Goal: Task Accomplishment & Management: Use online tool/utility

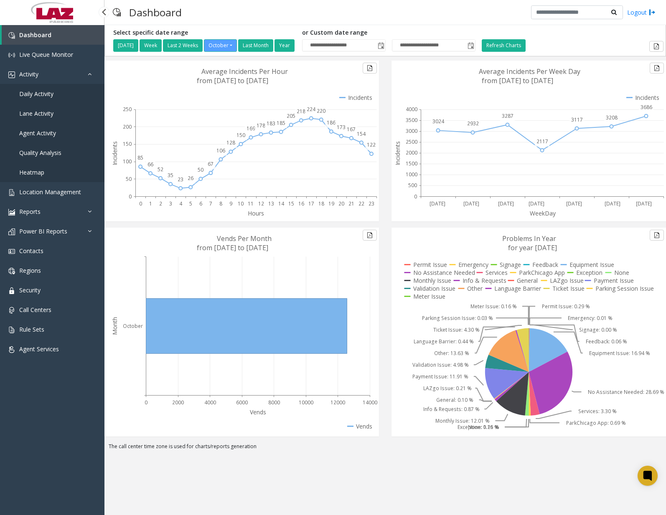
click at [40, 92] on span "Daily Activity" at bounding box center [36, 94] width 34 height 8
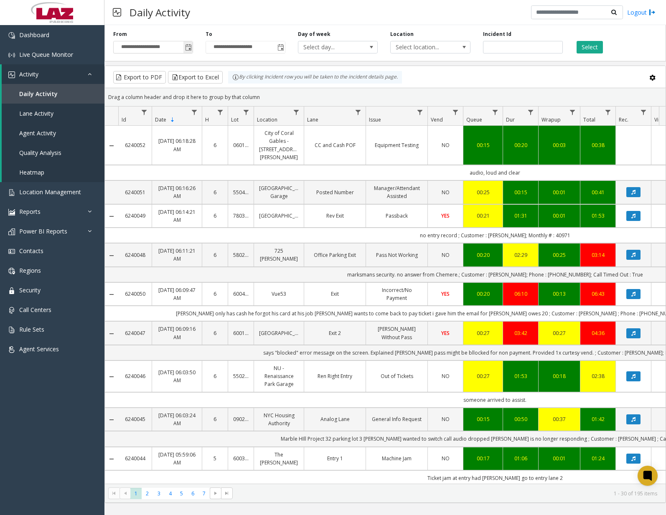
click at [189, 48] on span "Toggle popup" at bounding box center [188, 47] width 7 height 7
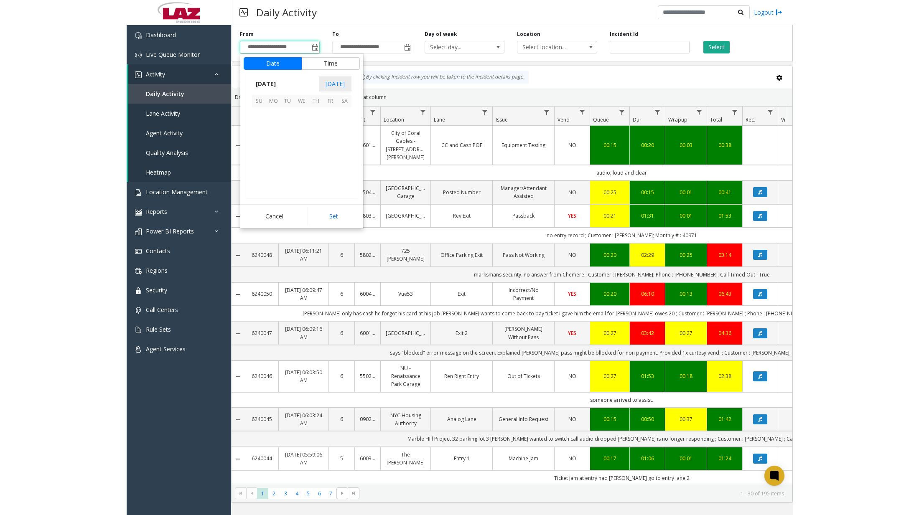
scroll to position [150132, 0]
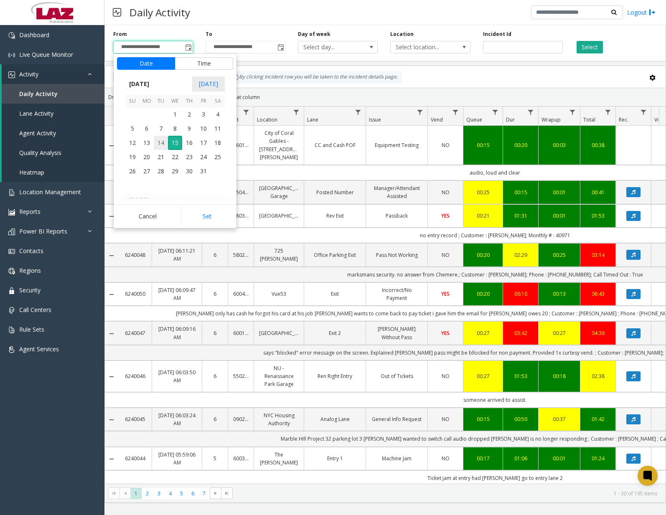
click at [161, 140] on span "14" at bounding box center [161, 143] width 14 height 14
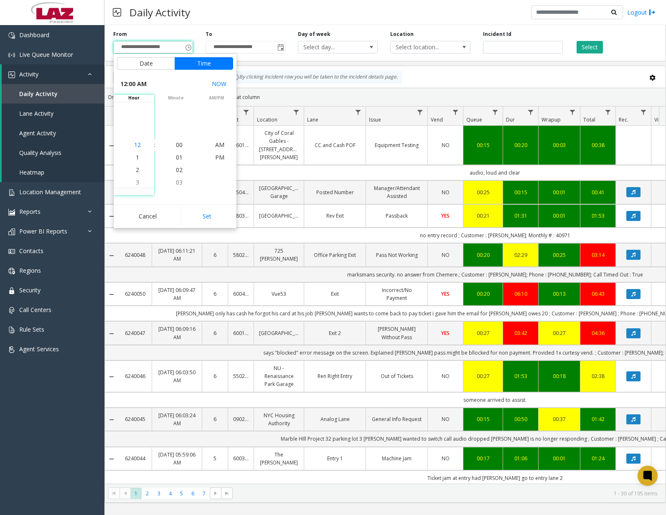
click at [135, 146] on span "12" at bounding box center [137, 145] width 7 height 8
click at [176, 145] on span "00" at bounding box center [179, 145] width 7 height 8
click at [220, 145] on span "AM" at bounding box center [219, 145] width 9 height 8
click at [215, 216] on button "Set" at bounding box center [207, 216] width 53 height 18
type input "**********"
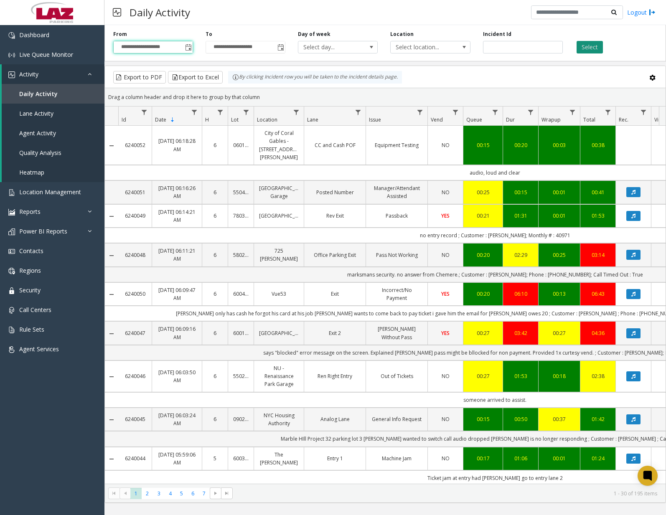
click at [589, 48] on button "Select" at bounding box center [590, 47] width 26 height 13
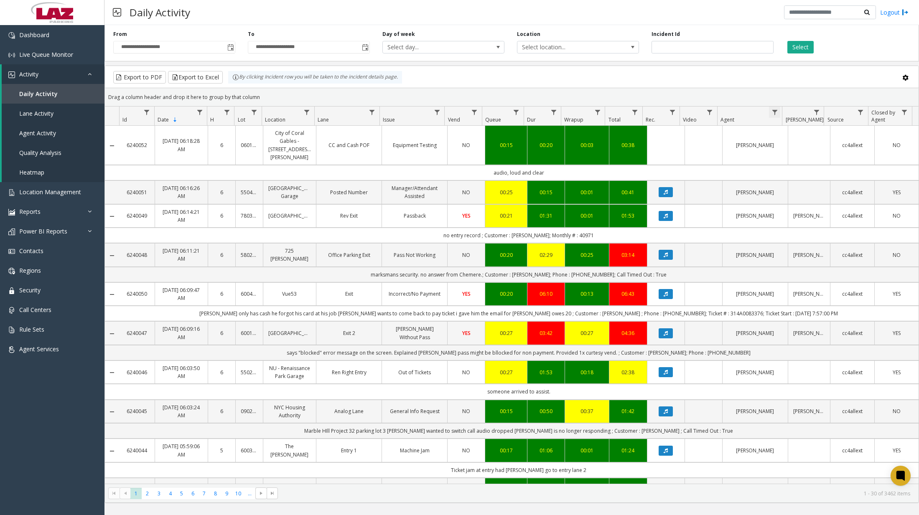
click at [666, 110] on span "Data table" at bounding box center [775, 112] width 7 height 7
click at [666, 149] on input "Agent Filter" at bounding box center [810, 148] width 71 height 14
type input "******"
click at [666, 232] on button "Filter" at bounding box center [829, 226] width 34 height 18
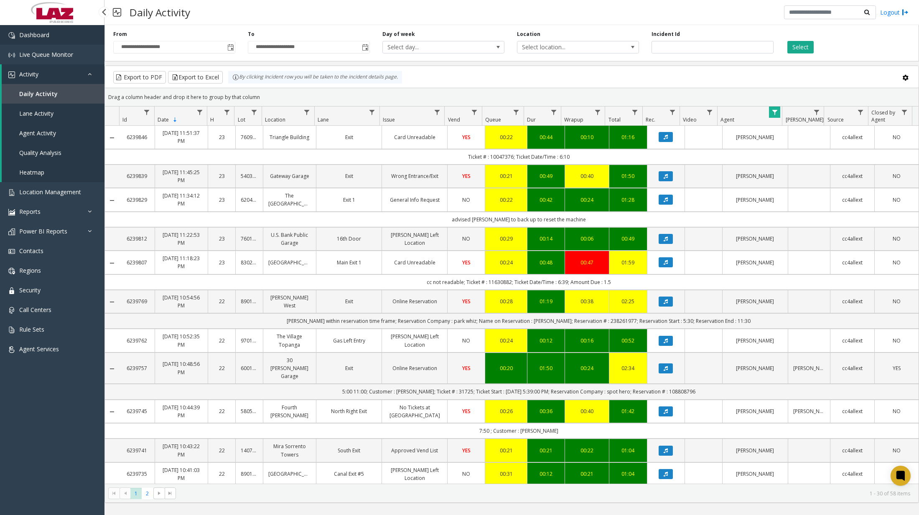
click at [48, 31] on link "Dashboard" at bounding box center [52, 35] width 105 height 20
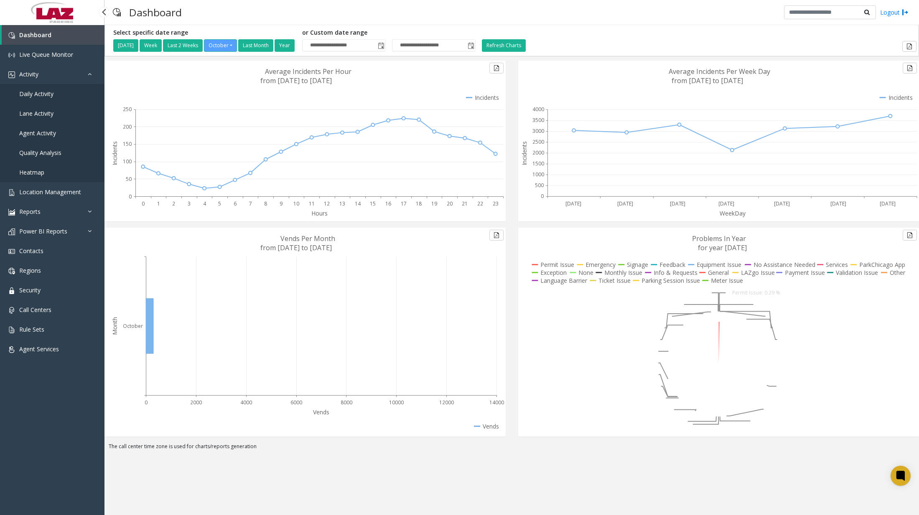
click at [45, 95] on span "Daily Activity" at bounding box center [36, 94] width 34 height 8
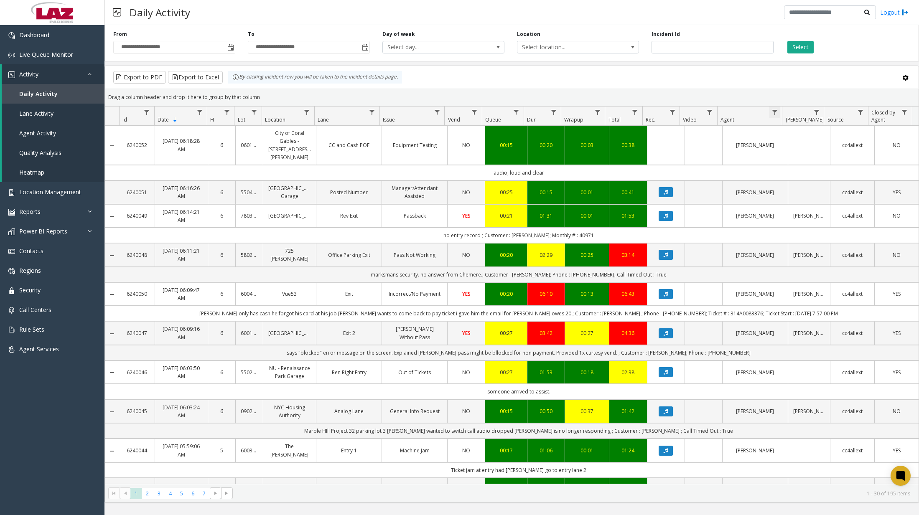
click at [666, 113] on span "Data table" at bounding box center [775, 112] width 7 height 7
click at [666, 147] on input "Agent Filter" at bounding box center [810, 148] width 71 height 14
type input "*******"
click at [666, 218] on button "Filter" at bounding box center [829, 226] width 34 height 18
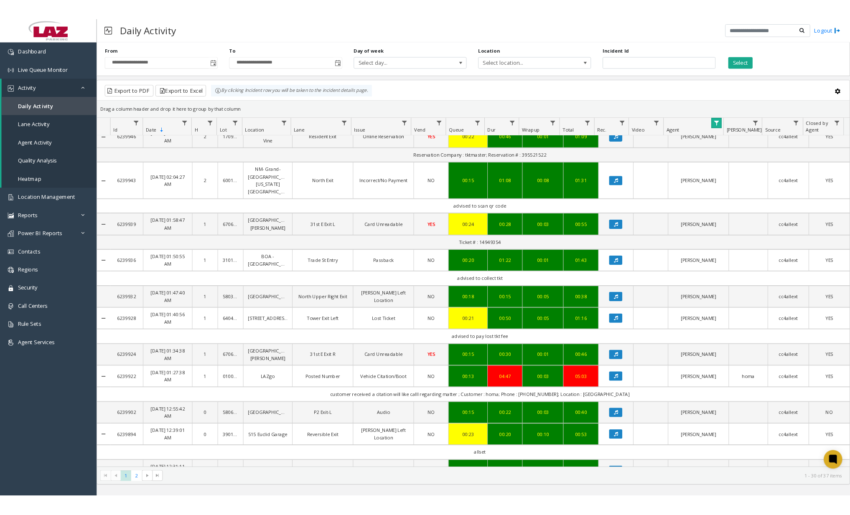
scroll to position [668, 0]
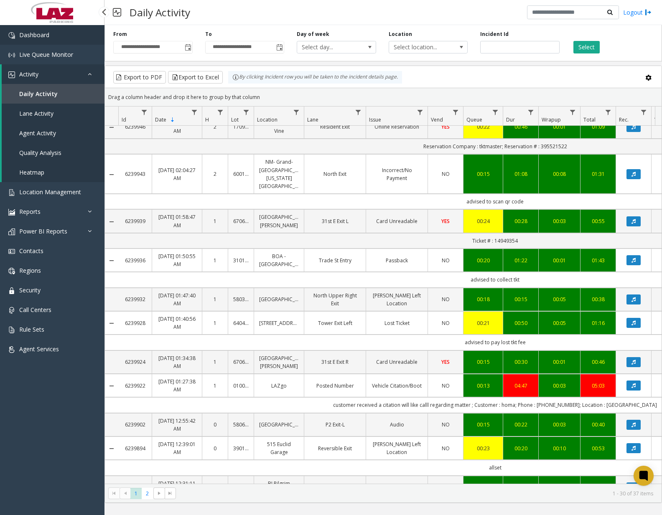
click at [59, 38] on link "Dashboard" at bounding box center [52, 35] width 105 height 20
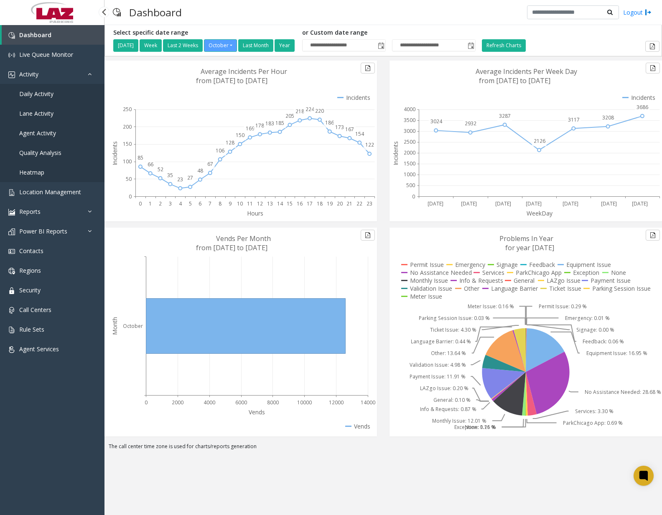
click at [41, 98] on link "Daily Activity" at bounding box center [52, 94] width 105 height 20
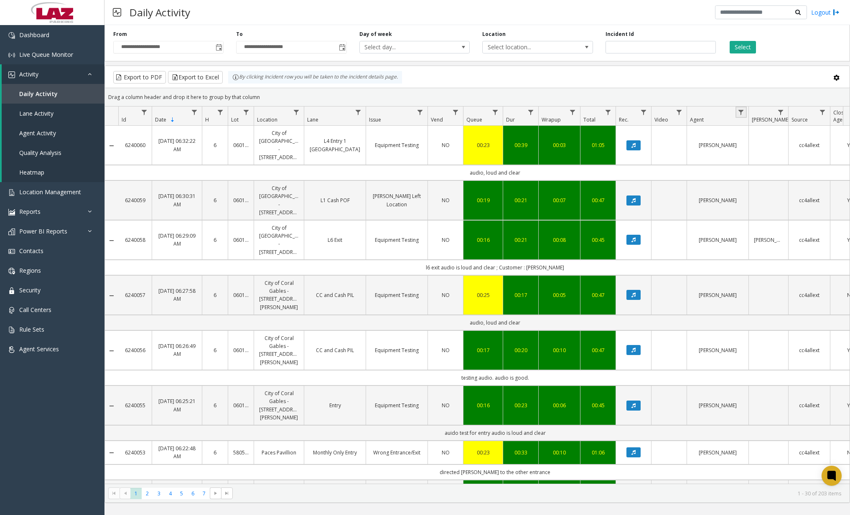
click at [666, 112] on link "Data table" at bounding box center [741, 112] width 11 height 11
click at [666, 145] on input "Agent Filter" at bounding box center [777, 148] width 71 height 14
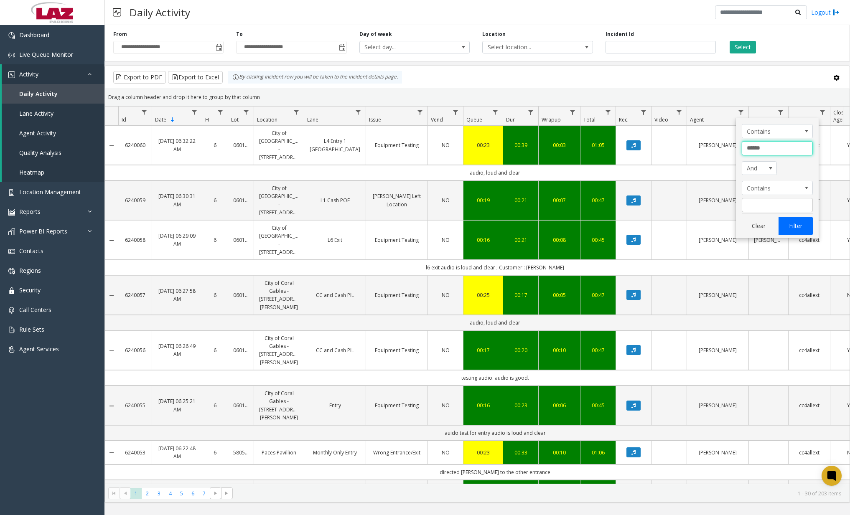
type input "******"
click at [666, 223] on button "Filter" at bounding box center [796, 226] width 34 height 18
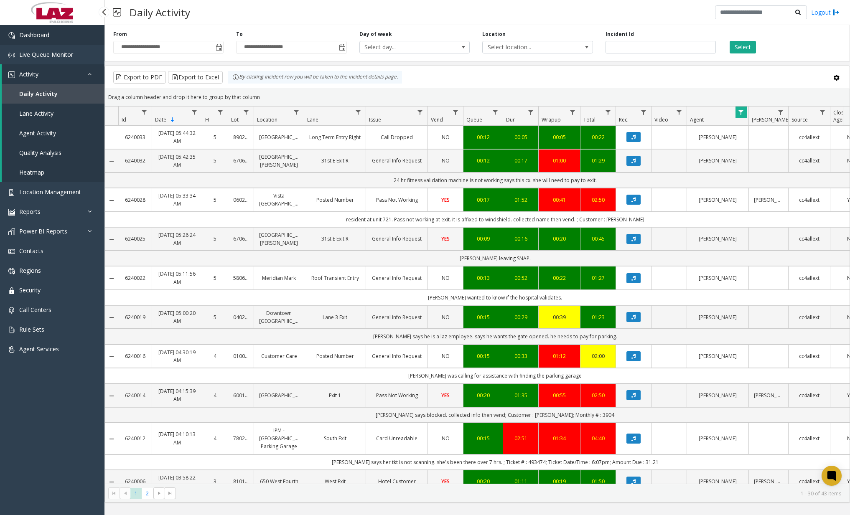
click at [64, 33] on link "Dashboard" at bounding box center [52, 35] width 105 height 20
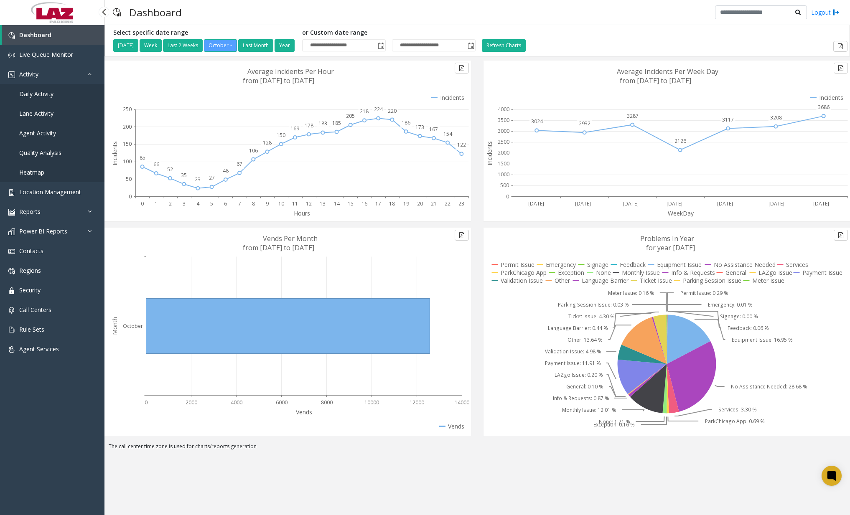
click at [52, 95] on span "Daily Activity" at bounding box center [36, 94] width 34 height 8
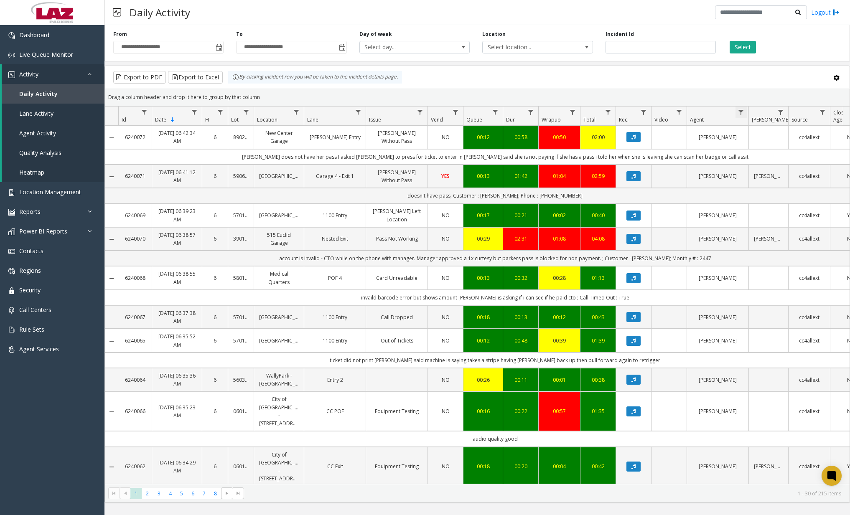
click at [666, 110] on span "Data table" at bounding box center [741, 112] width 7 height 7
click at [666, 145] on input "Agent Filter" at bounding box center [777, 148] width 71 height 14
type input "******"
click at [666, 221] on button "Filter" at bounding box center [796, 226] width 34 height 18
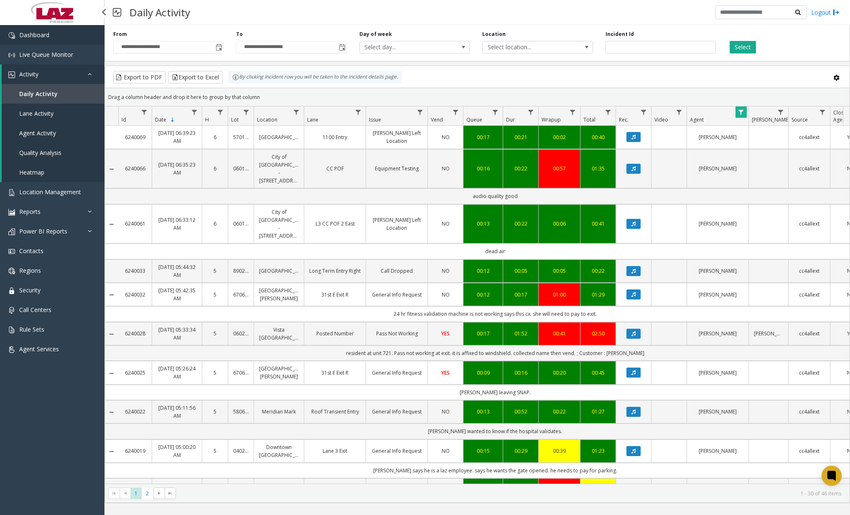
click at [72, 35] on link "Dashboard" at bounding box center [52, 35] width 105 height 20
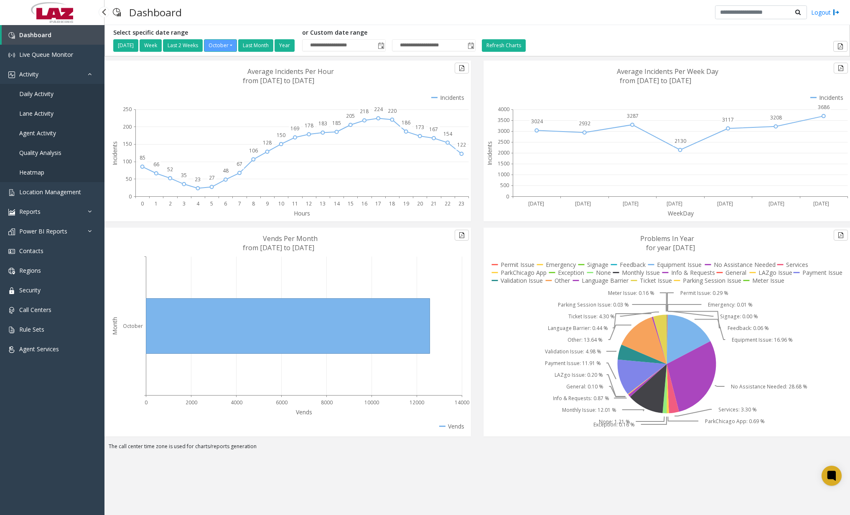
click at [51, 93] on span "Daily Activity" at bounding box center [36, 94] width 34 height 8
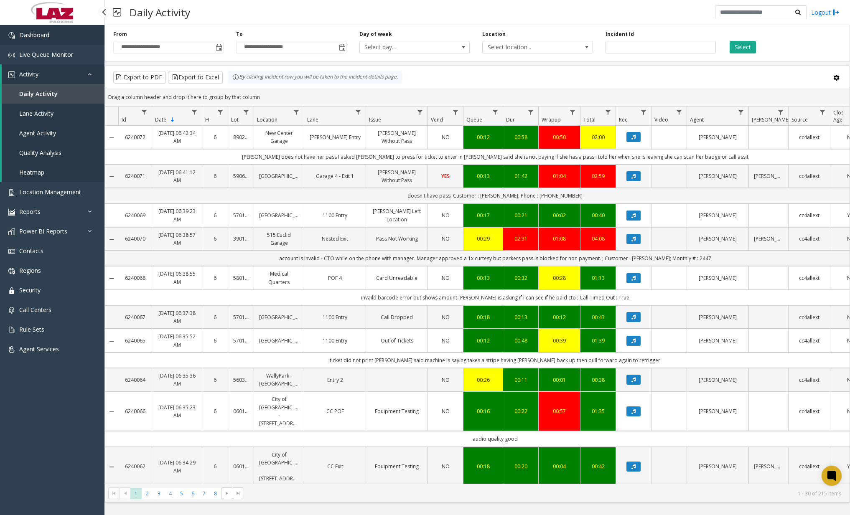
click at [33, 39] on link "Dashboard" at bounding box center [52, 35] width 105 height 20
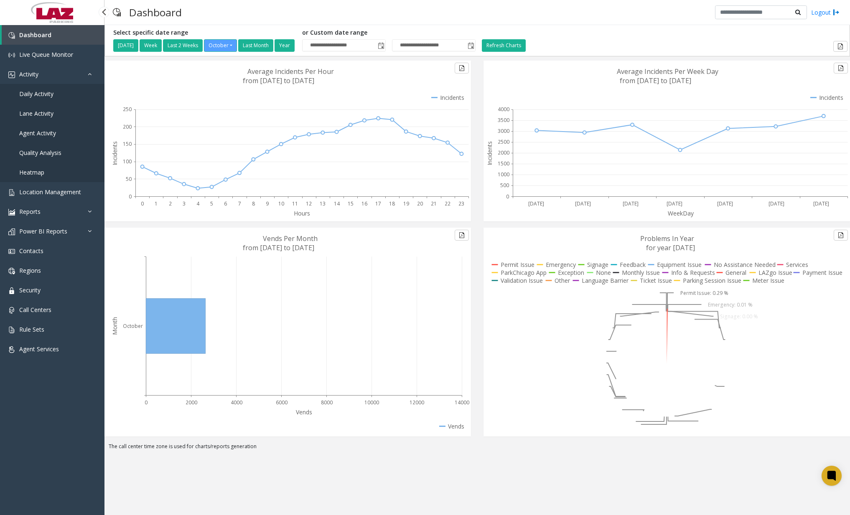
click at [54, 96] on link "Daily Activity" at bounding box center [52, 94] width 105 height 20
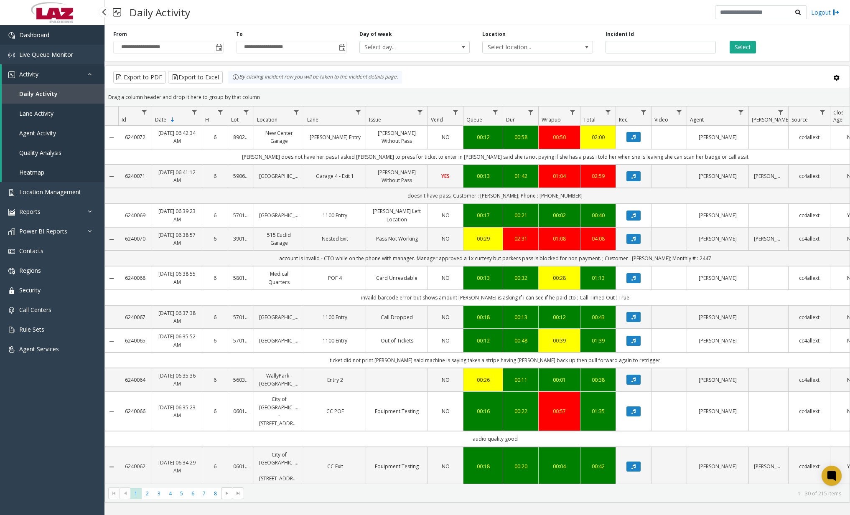
click at [71, 38] on link "Dashboard" at bounding box center [52, 35] width 105 height 20
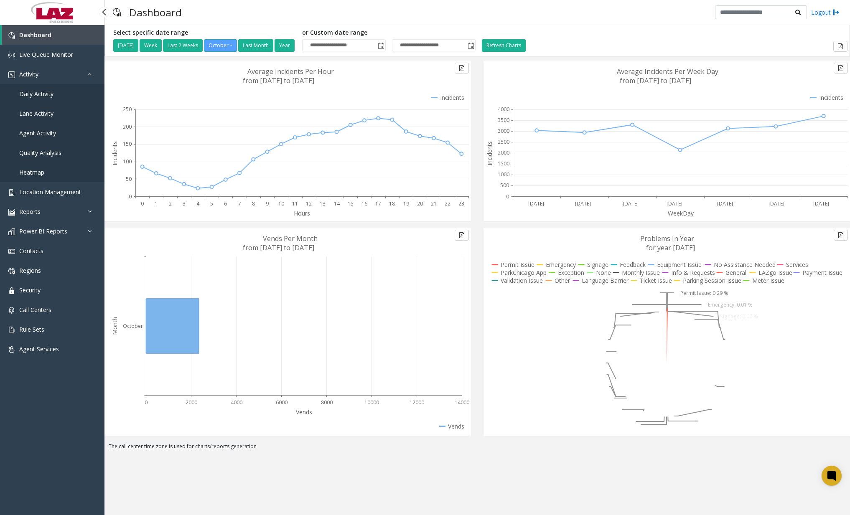
click at [46, 96] on span "Daily Activity" at bounding box center [36, 94] width 34 height 8
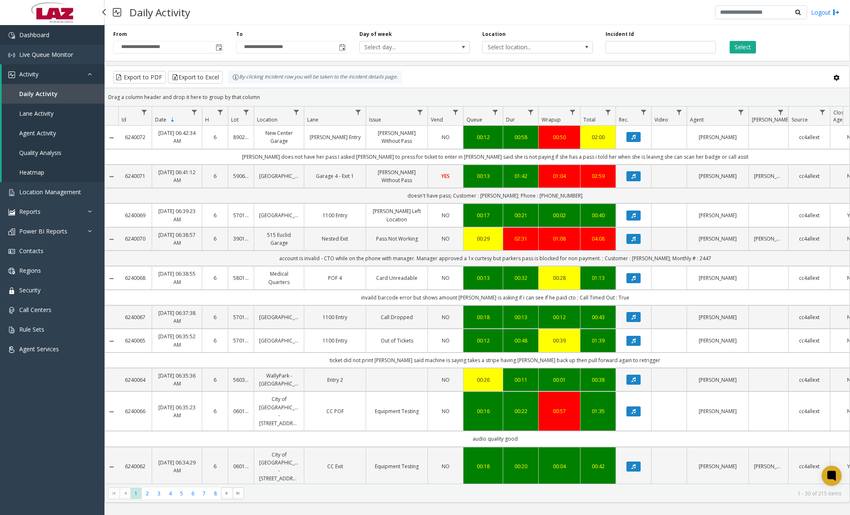
click at [83, 41] on link "Dashboard" at bounding box center [52, 35] width 105 height 20
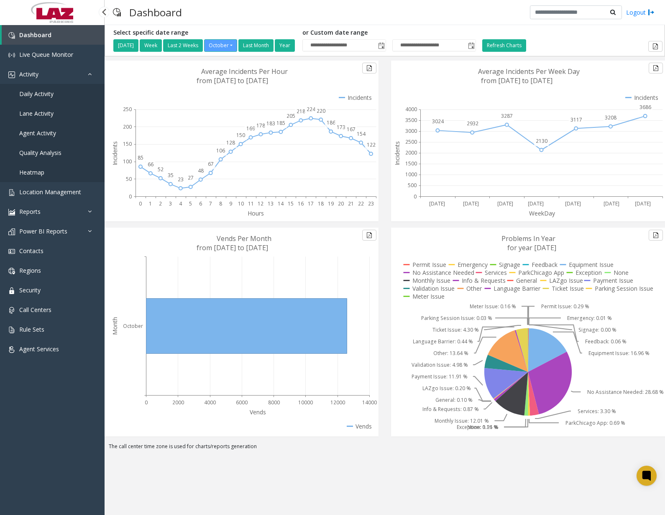
click at [50, 99] on link "Daily Activity" at bounding box center [52, 94] width 105 height 20
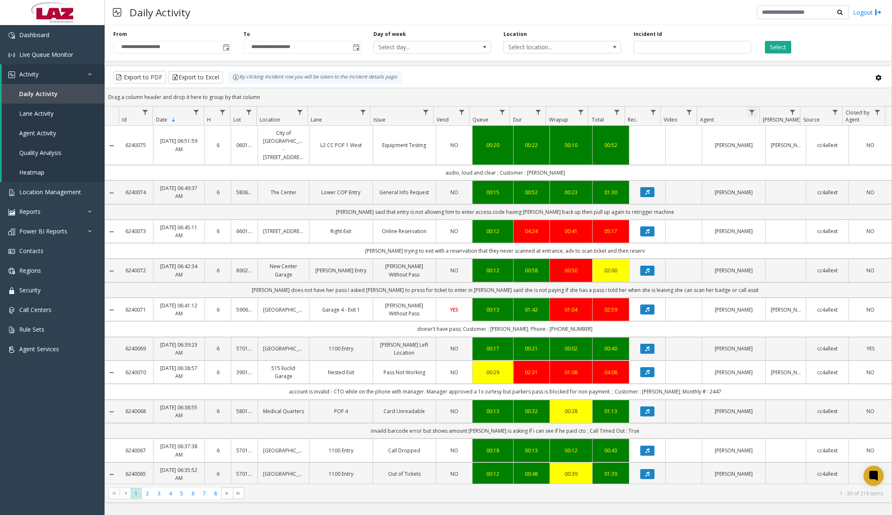
click at [666, 110] on span "Data table" at bounding box center [751, 112] width 7 height 7
click at [666, 146] on input "Agent Filter" at bounding box center [787, 148] width 71 height 14
type input "******"
click at [666, 222] on button "Filter" at bounding box center [806, 226] width 34 height 18
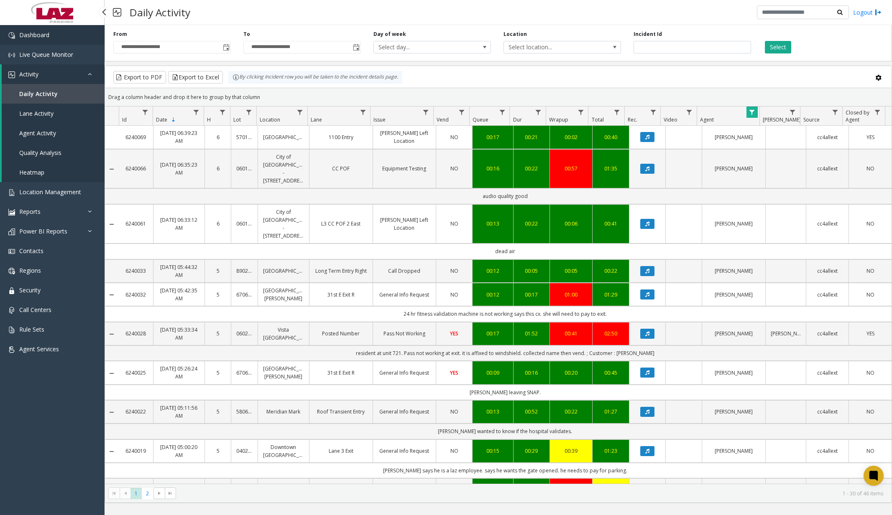
click at [46, 33] on span "Dashboard" at bounding box center [34, 35] width 30 height 8
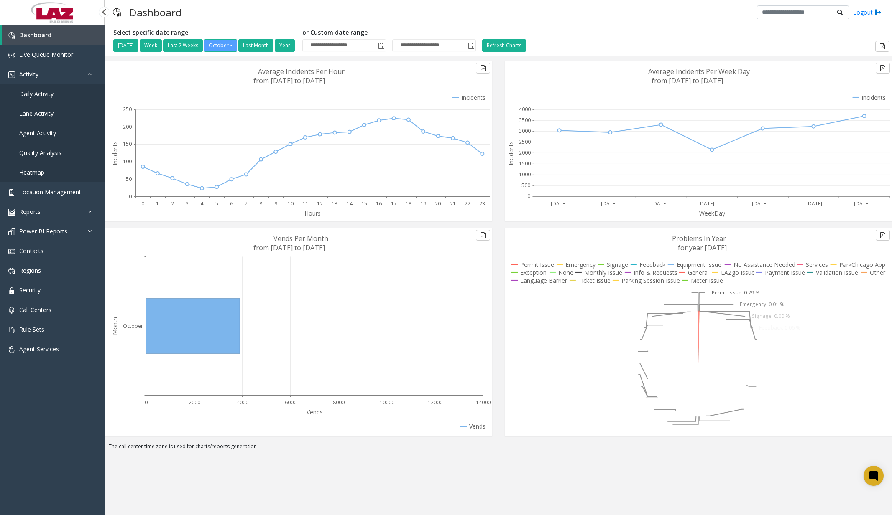
click at [41, 94] on span "Daily Activity" at bounding box center [36, 94] width 34 height 8
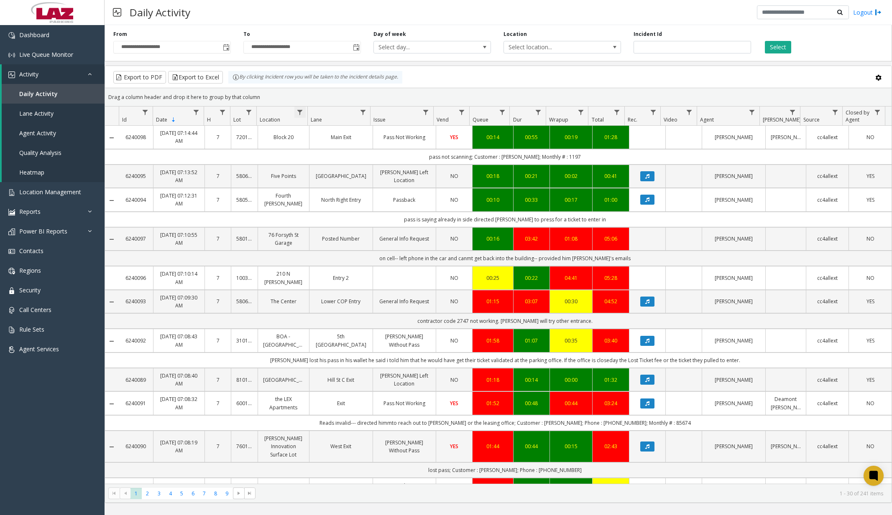
click at [303, 112] on span "Data table" at bounding box center [299, 112] width 7 height 7
click at [327, 151] on input "Location Filter" at bounding box center [336, 148] width 71 height 14
type input "******"
click at [353, 222] on button "Filter" at bounding box center [354, 226] width 34 height 18
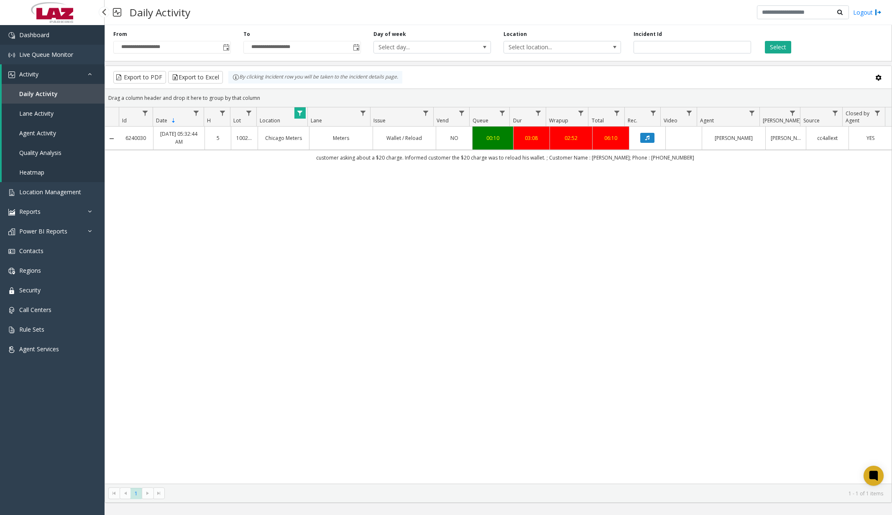
click at [36, 33] on span "Dashboard" at bounding box center [34, 35] width 30 height 8
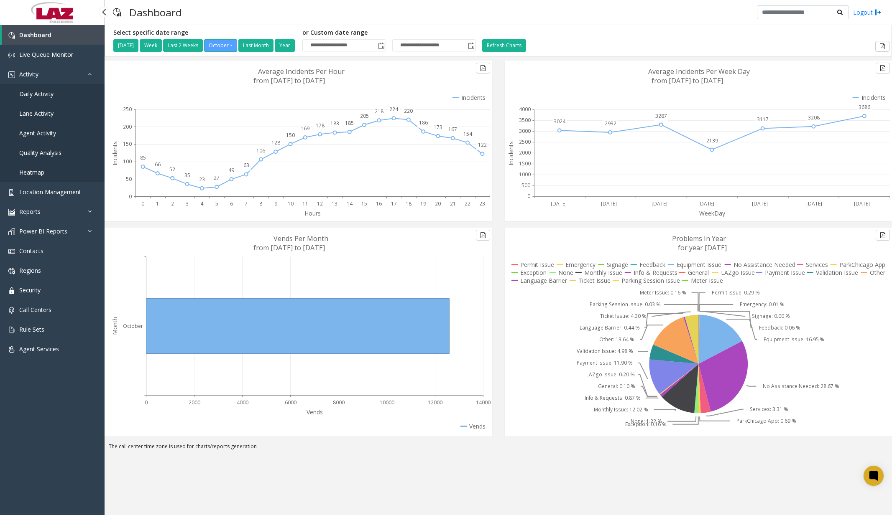
click at [46, 97] on span "Daily Activity" at bounding box center [36, 94] width 34 height 8
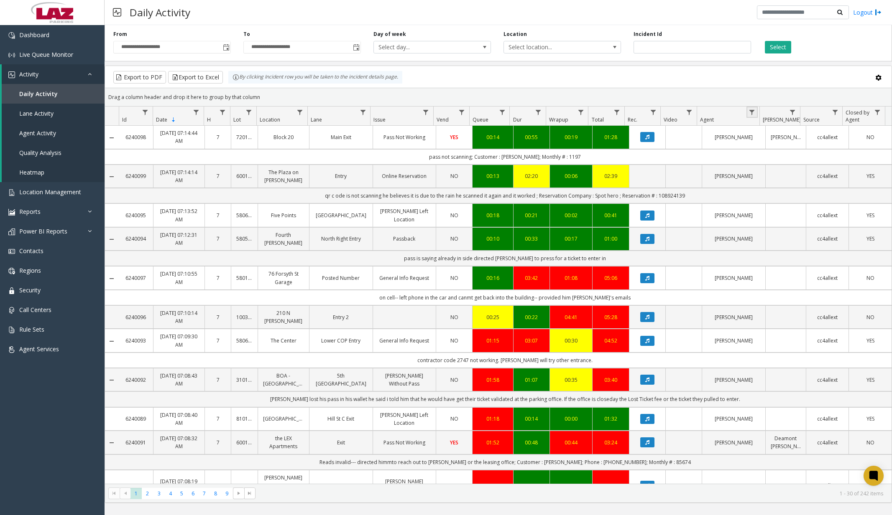
click at [666, 116] on link "Data table" at bounding box center [751, 112] width 11 height 11
click at [666, 141] on input "Agent Filter" at bounding box center [787, 148] width 71 height 14
type input "******"
click at [666, 224] on button "Filter" at bounding box center [806, 226] width 34 height 18
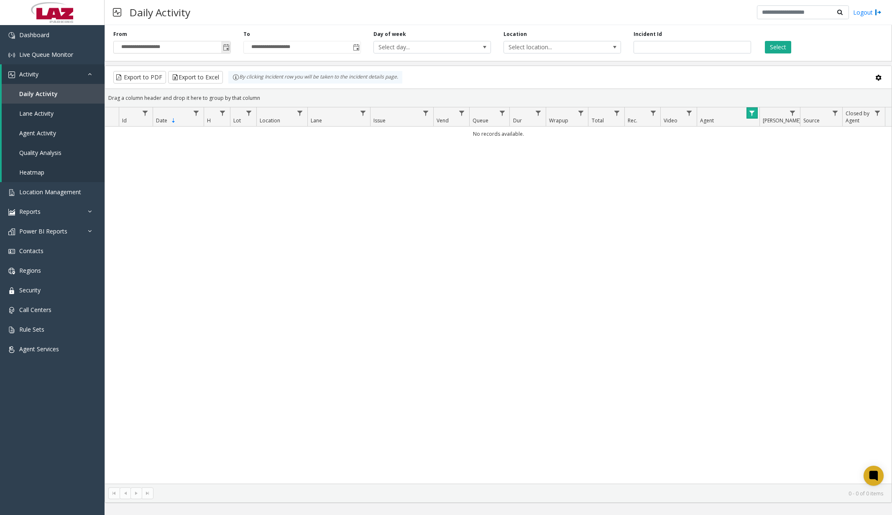
click at [224, 45] on span "Toggle popup" at bounding box center [226, 47] width 7 height 7
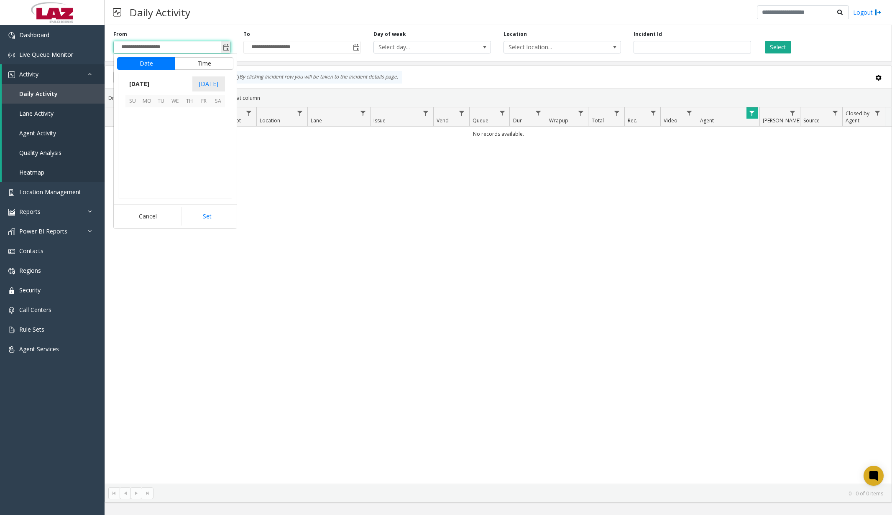
scroll to position [150132, 0]
click at [162, 145] on span "14" at bounding box center [161, 143] width 14 height 14
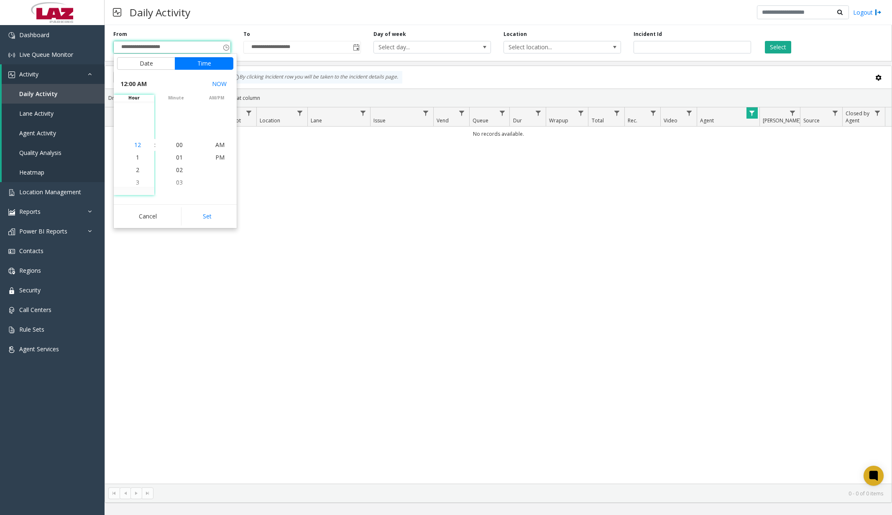
click at [136, 145] on span "12" at bounding box center [137, 145] width 7 height 8
click at [178, 144] on span "00" at bounding box center [179, 145] width 7 height 8
click at [211, 145] on li "AM" at bounding box center [219, 145] width 29 height 13
click at [215, 145] on span "AM" at bounding box center [219, 145] width 9 height 8
click at [219, 216] on button "Set" at bounding box center [207, 216] width 53 height 18
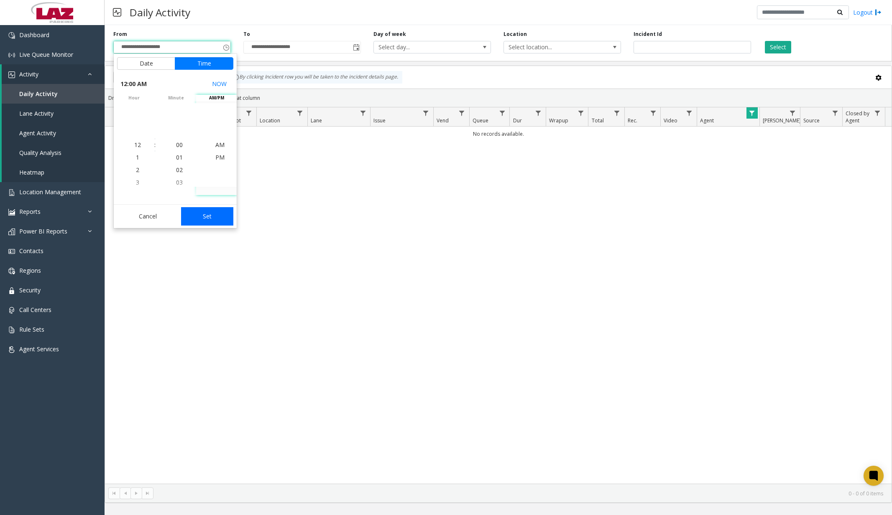
type input "**********"
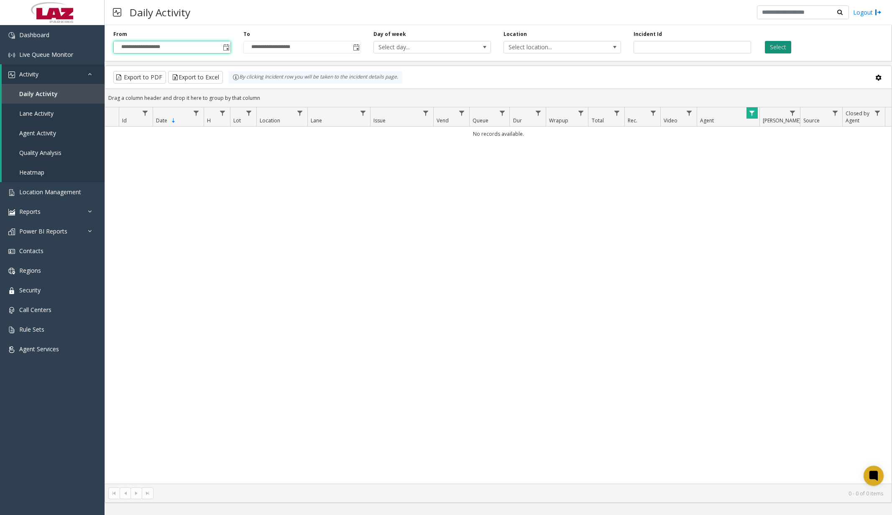
click at [666, 44] on button "Select" at bounding box center [778, 47] width 26 height 13
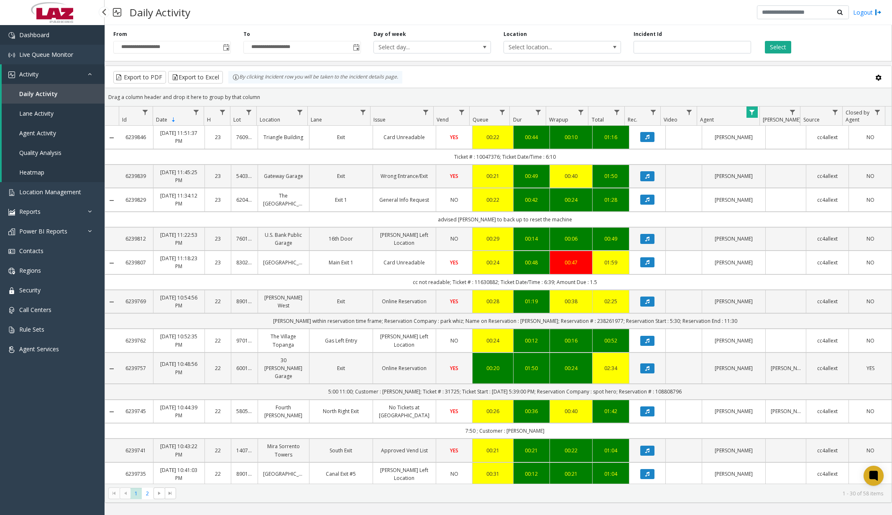
click at [54, 34] on link "Dashboard" at bounding box center [52, 35] width 105 height 20
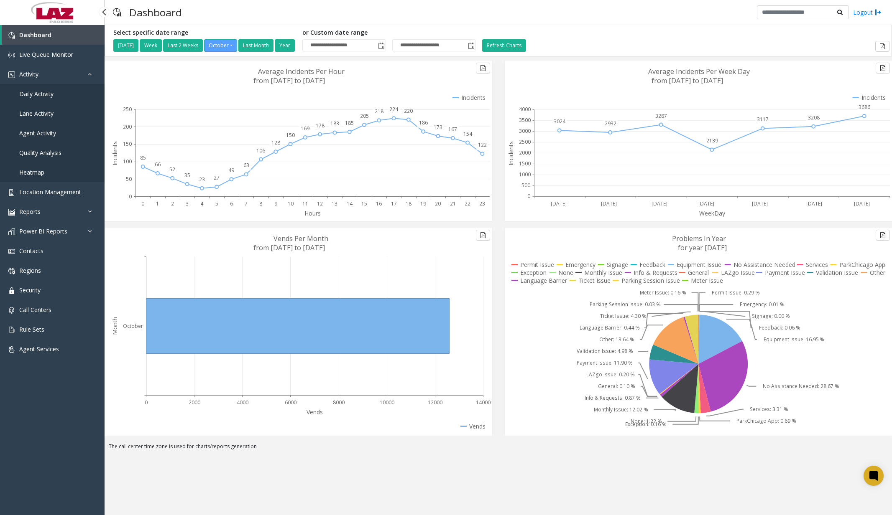
click at [48, 98] on link "Daily Activity" at bounding box center [52, 94] width 105 height 20
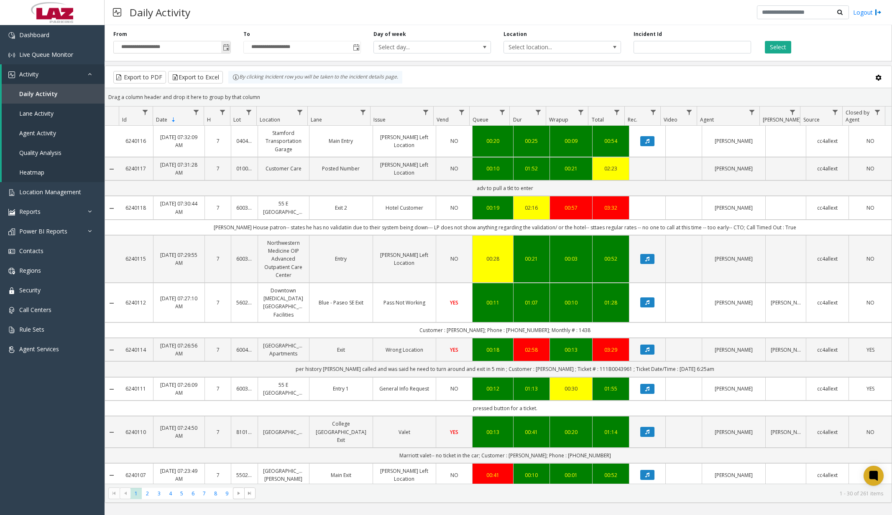
click at [228, 47] on span "Toggle popup" at bounding box center [226, 47] width 7 height 7
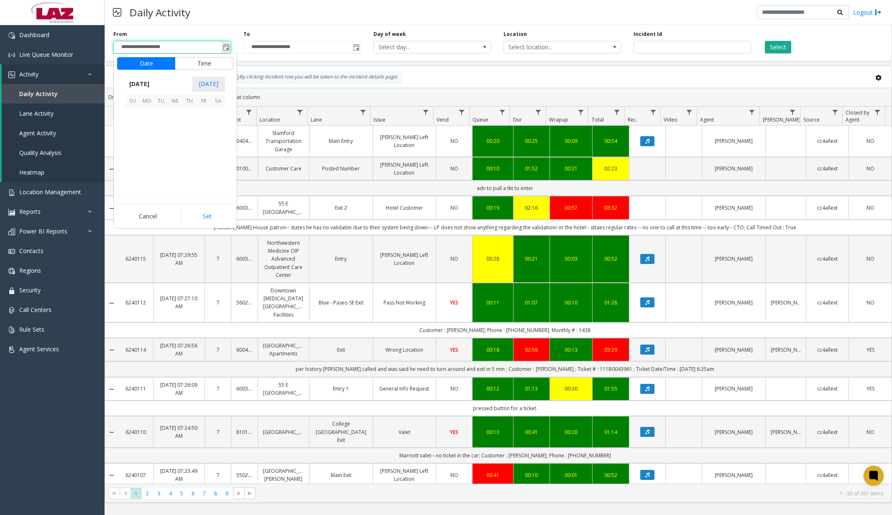
scroll to position [150132, 0]
click at [158, 143] on span "14" at bounding box center [161, 143] width 14 height 14
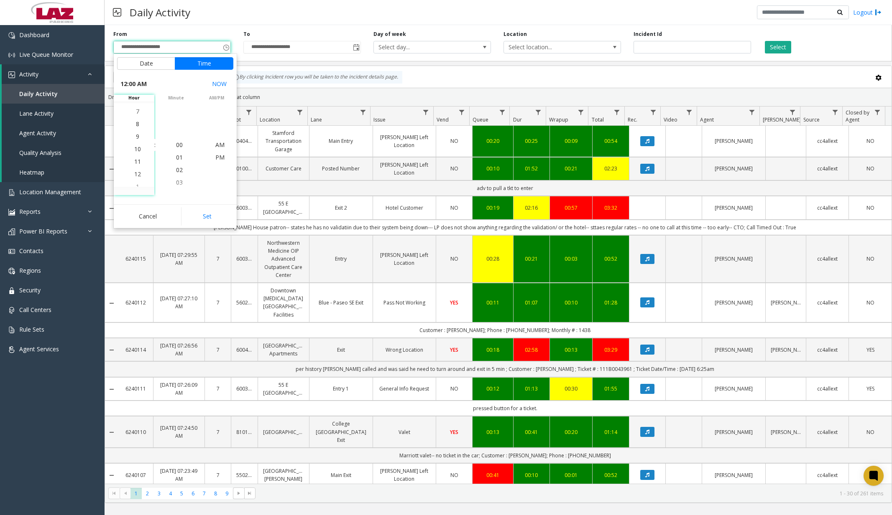
scroll to position [125, 0]
click at [134, 156] on span "11" at bounding box center [137, 157] width 7 height 8
click at [176, 145] on span "00" at bounding box center [179, 145] width 7 height 8
click at [219, 158] on span "PM" at bounding box center [219, 157] width 9 height 8
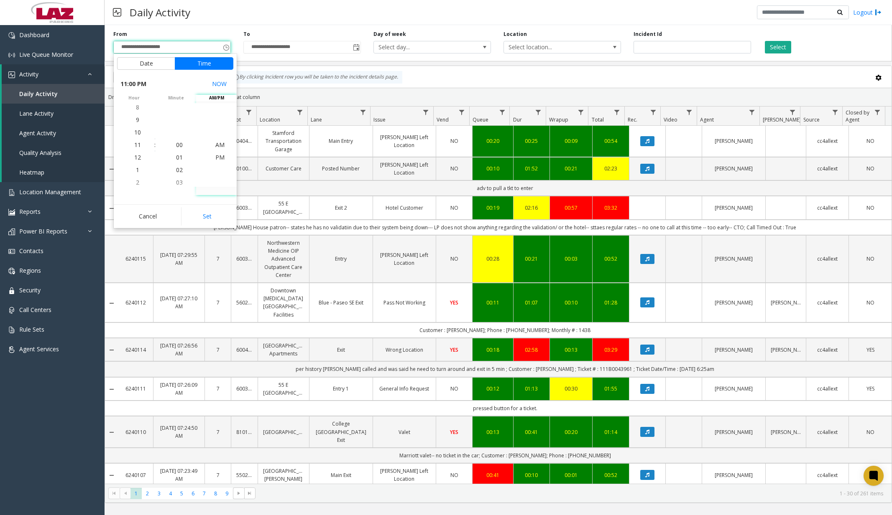
scroll to position [13, 0]
click at [216, 214] on button "Set" at bounding box center [207, 216] width 53 height 18
type input "**********"
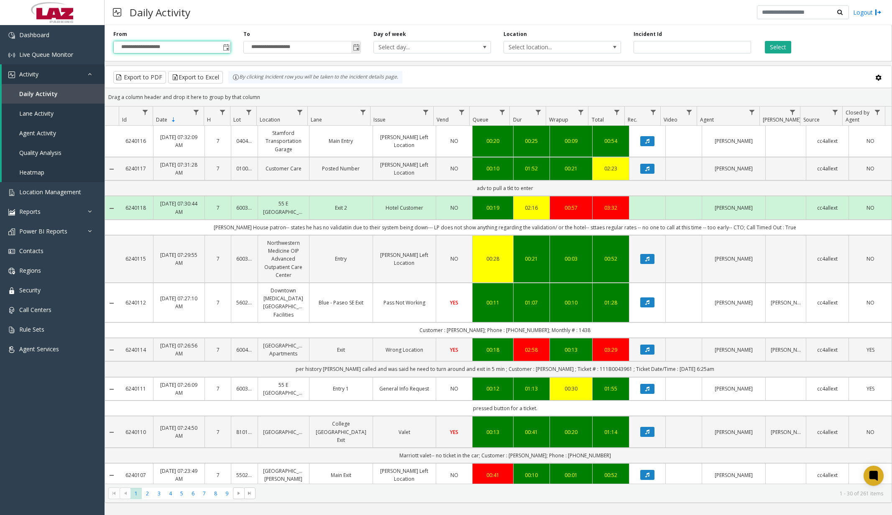
click at [354, 46] on span "Toggle popup" at bounding box center [356, 47] width 7 height 7
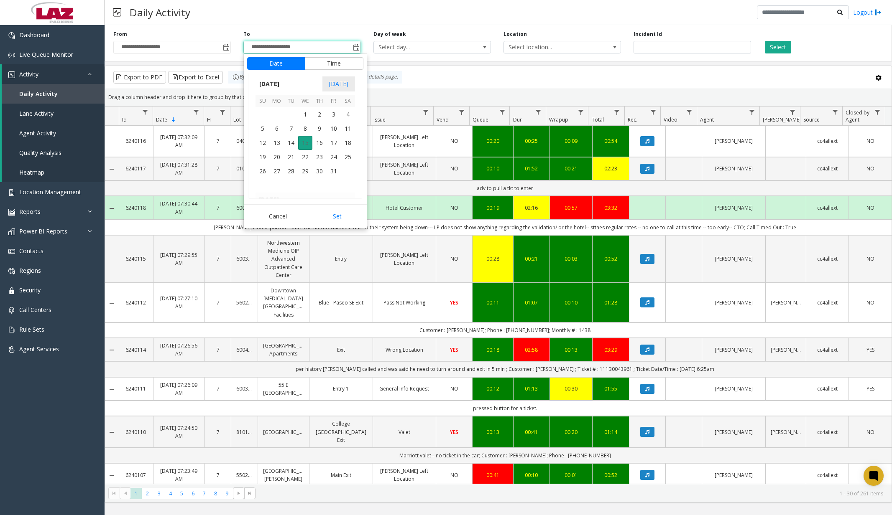
click at [305, 144] on span "15" at bounding box center [305, 143] width 14 height 14
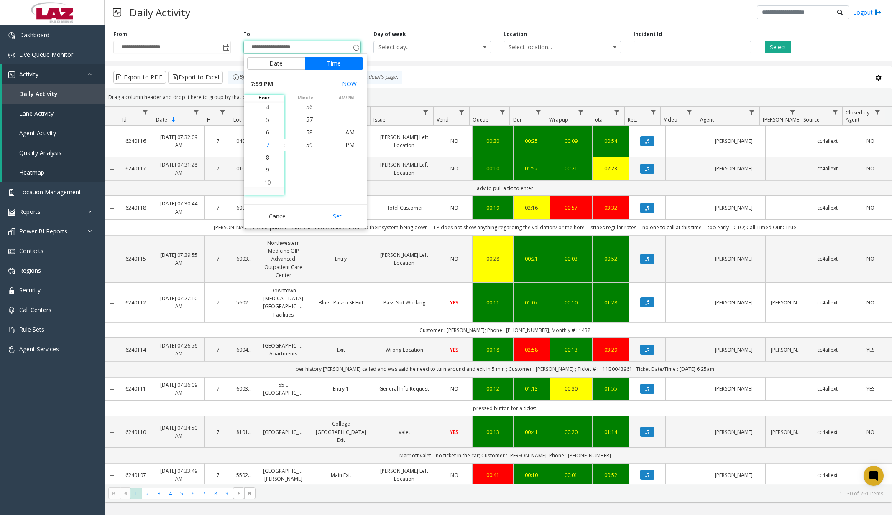
click at [266, 144] on span "7" at bounding box center [267, 145] width 3 height 8
click at [306, 145] on span "30" at bounding box center [309, 145] width 7 height 8
click at [345, 130] on span "AM" at bounding box center [349, 132] width 9 height 8
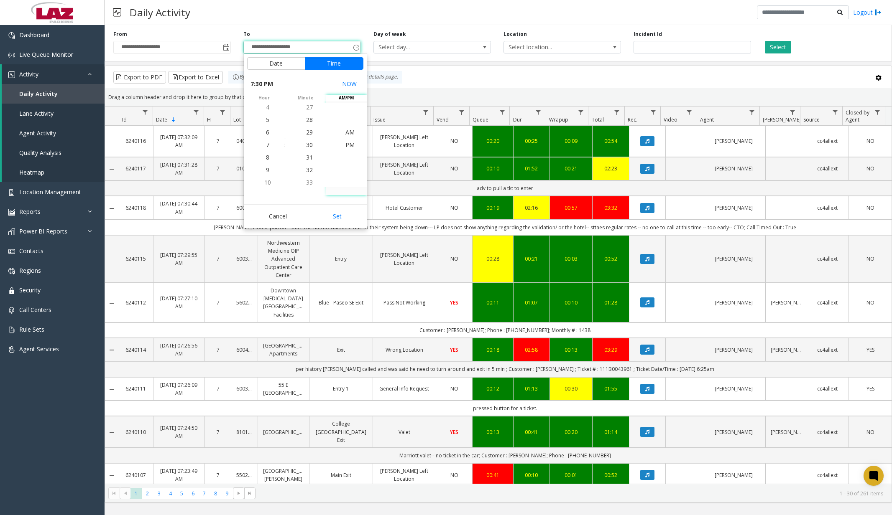
scroll to position [0, 0]
click at [335, 209] on button "Set" at bounding box center [337, 216] width 53 height 18
type input "**********"
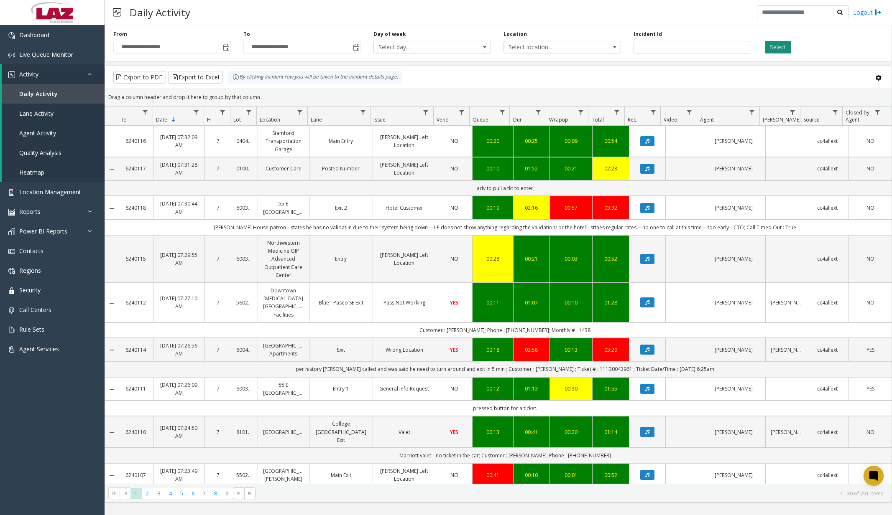
click at [666, 43] on button "Select" at bounding box center [778, 47] width 26 height 13
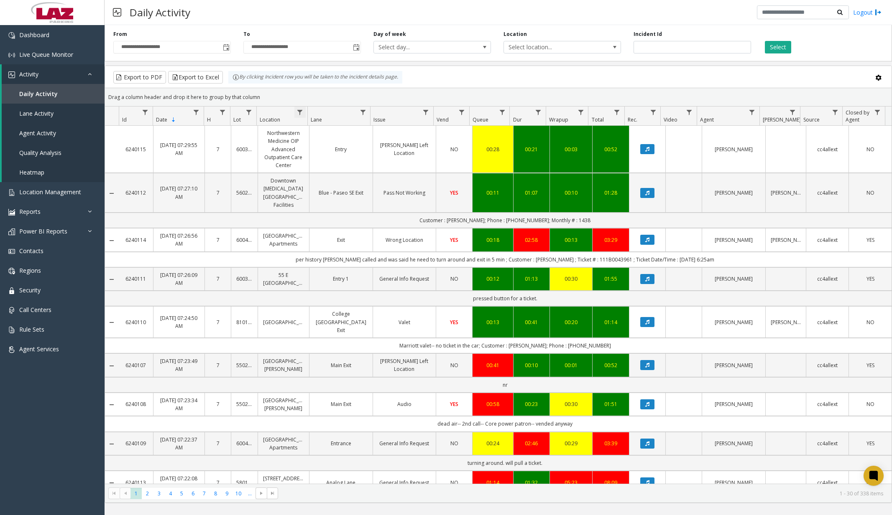
click at [302, 111] on span "Data table" at bounding box center [299, 112] width 7 height 7
click at [328, 153] on input "Location Filter" at bounding box center [336, 148] width 71 height 14
type input "******"
click at [347, 224] on button "Filter" at bounding box center [354, 226] width 34 height 18
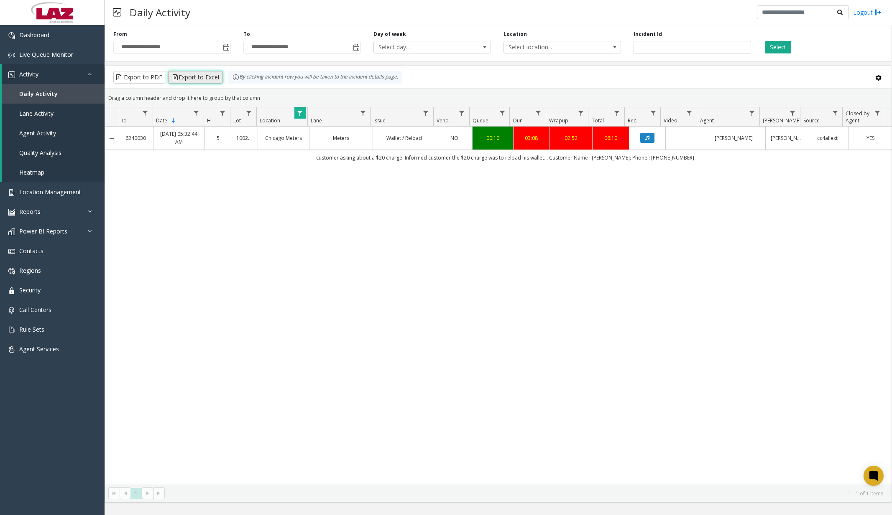
click at [199, 79] on button "Export to Excel" at bounding box center [195, 77] width 55 height 13
click at [66, 34] on link "Dashboard" at bounding box center [52, 35] width 105 height 20
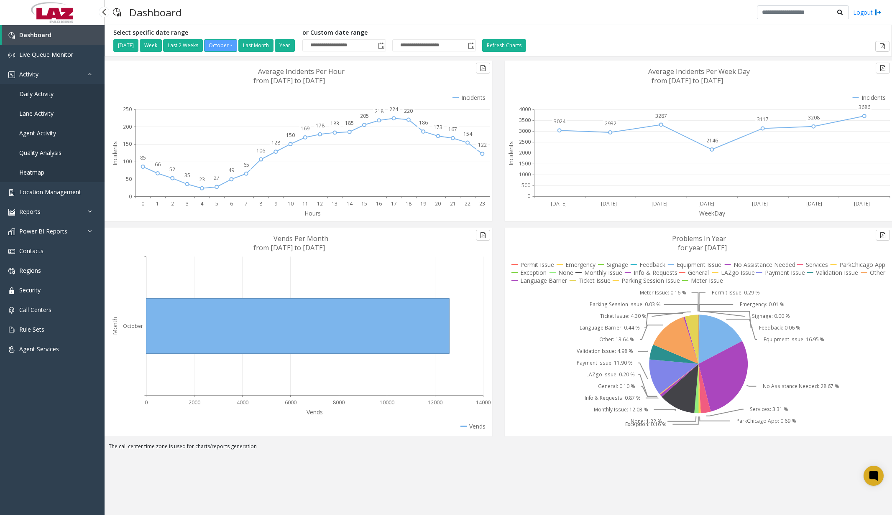
click at [43, 97] on span "Daily Activity" at bounding box center [36, 94] width 34 height 8
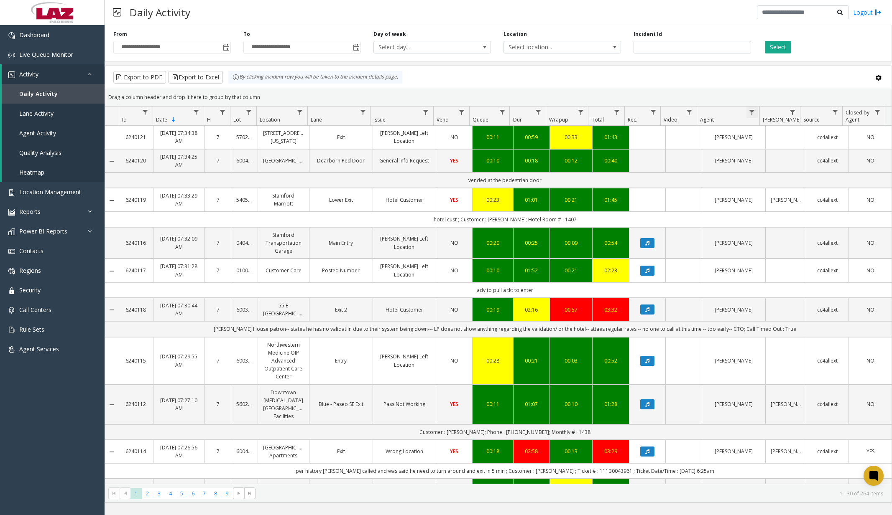
click at [666, 109] on span "Data table" at bounding box center [751, 112] width 7 height 7
click at [666, 145] on input "Agent Filter" at bounding box center [787, 148] width 71 height 14
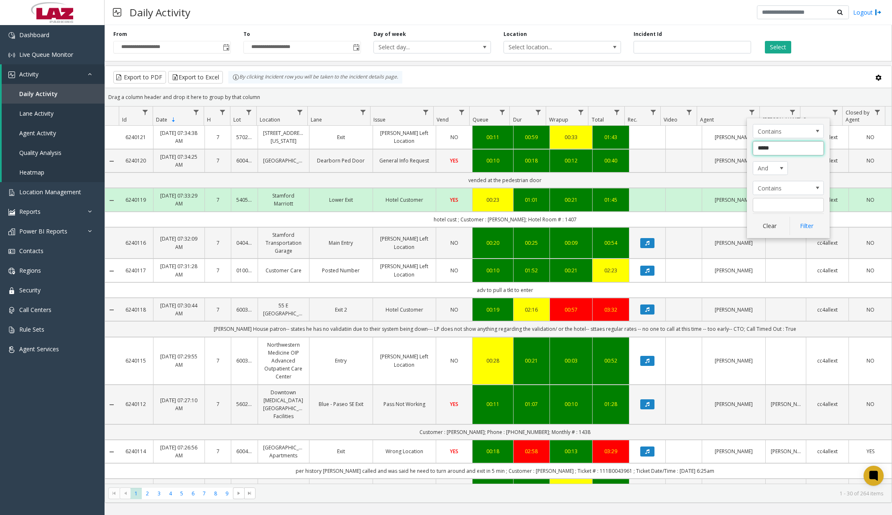
type input "******"
click at [666, 230] on button "Filter" at bounding box center [806, 226] width 34 height 18
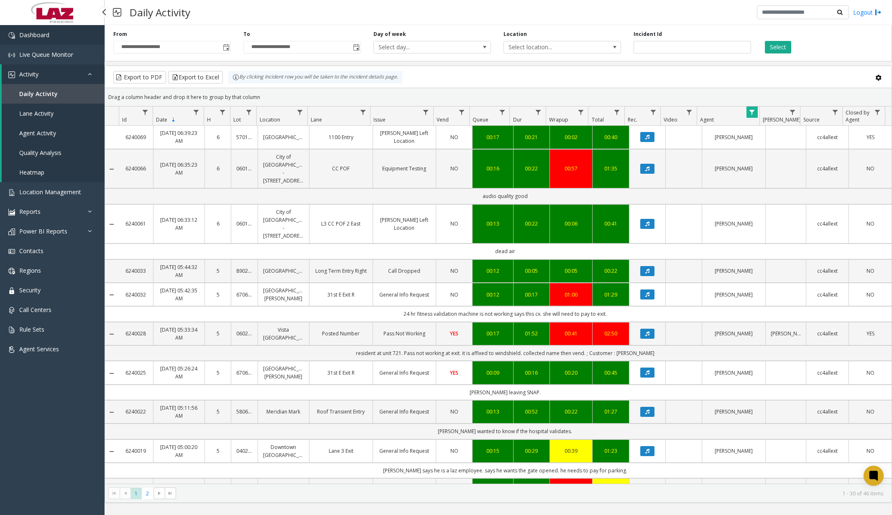
click at [82, 39] on link "Dashboard" at bounding box center [52, 35] width 105 height 20
